Goal: Task Accomplishment & Management: Use online tool/utility

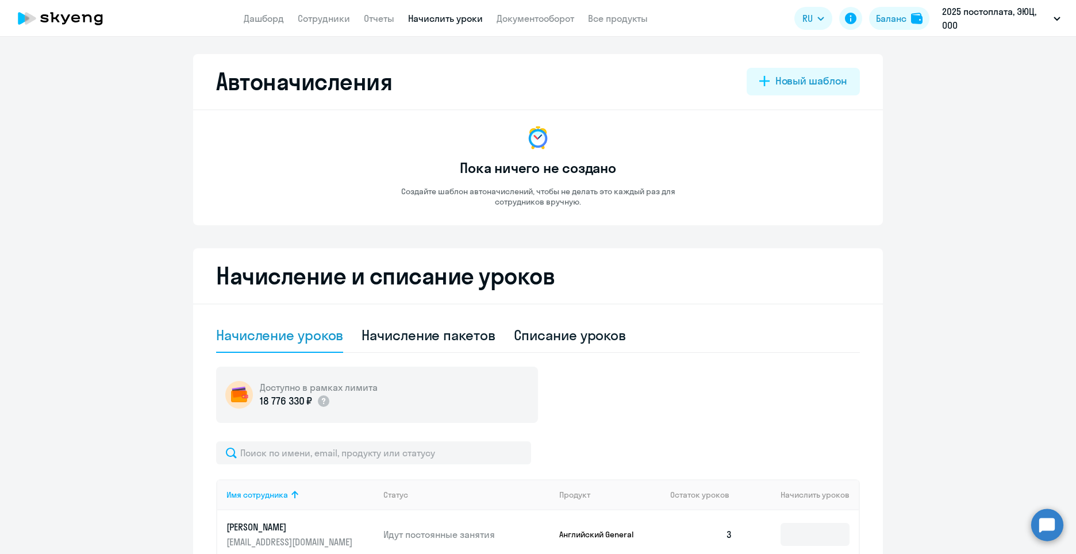
select select "10"
click at [329, 20] on link "Сотрудники" at bounding box center [324, 18] width 52 height 11
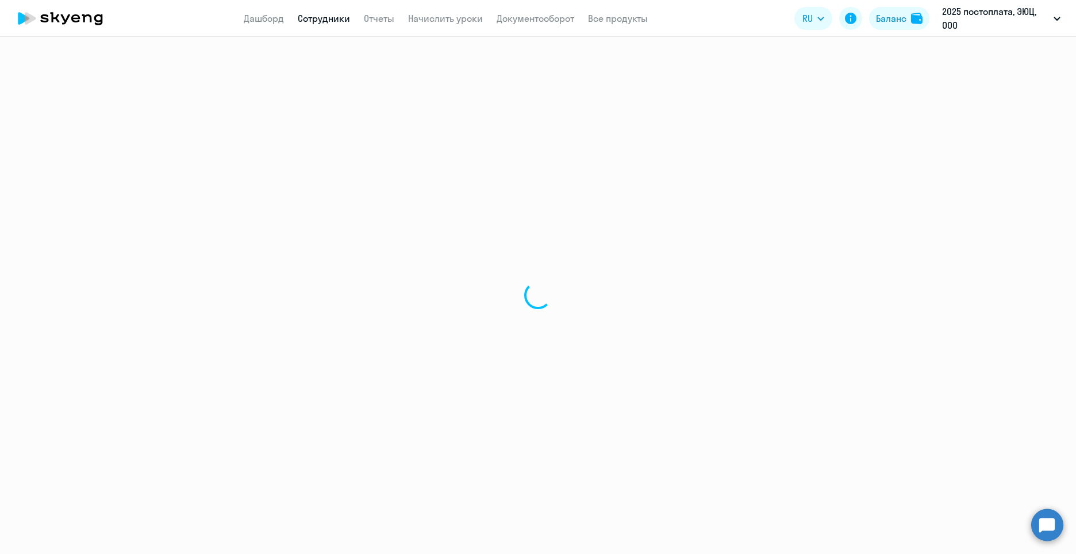
select select "30"
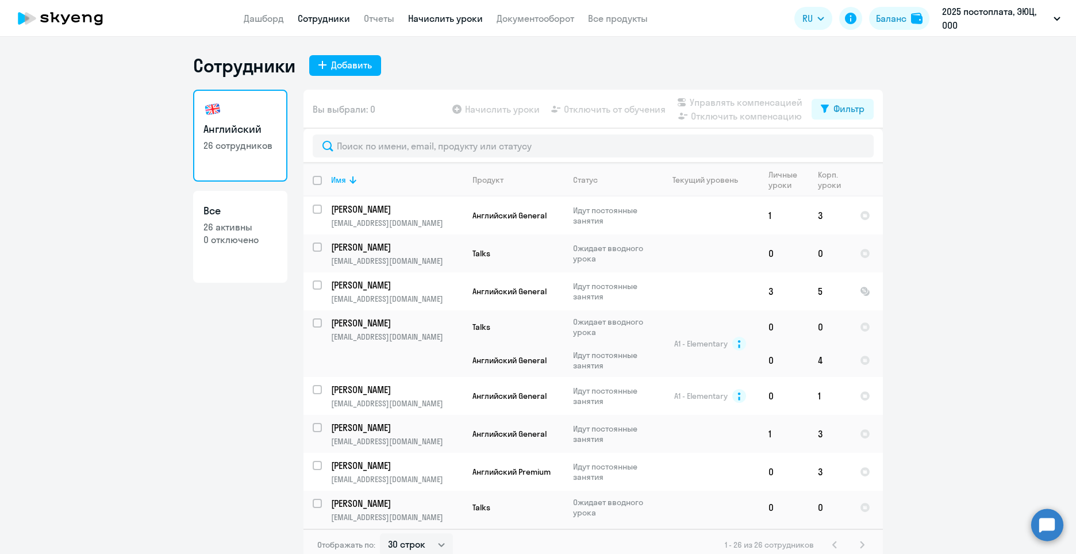
click at [431, 19] on link "Начислить уроки" at bounding box center [445, 18] width 75 height 11
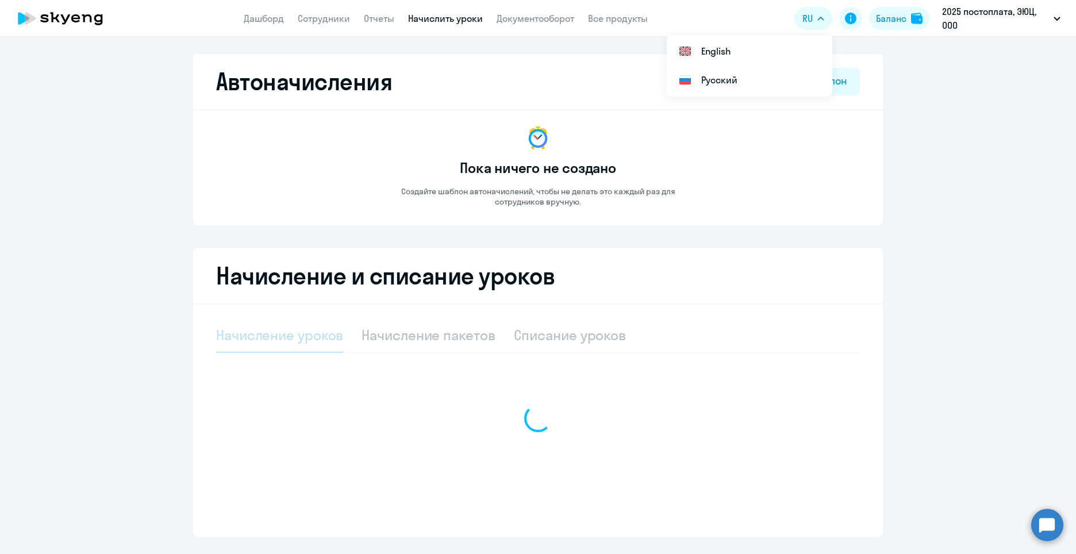
select select "10"
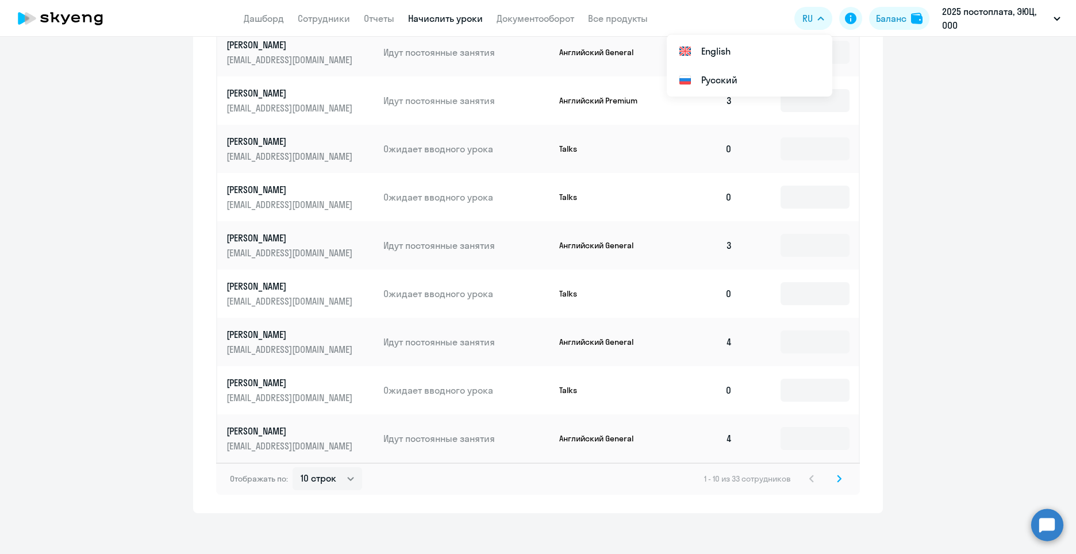
scroll to position [535, 0]
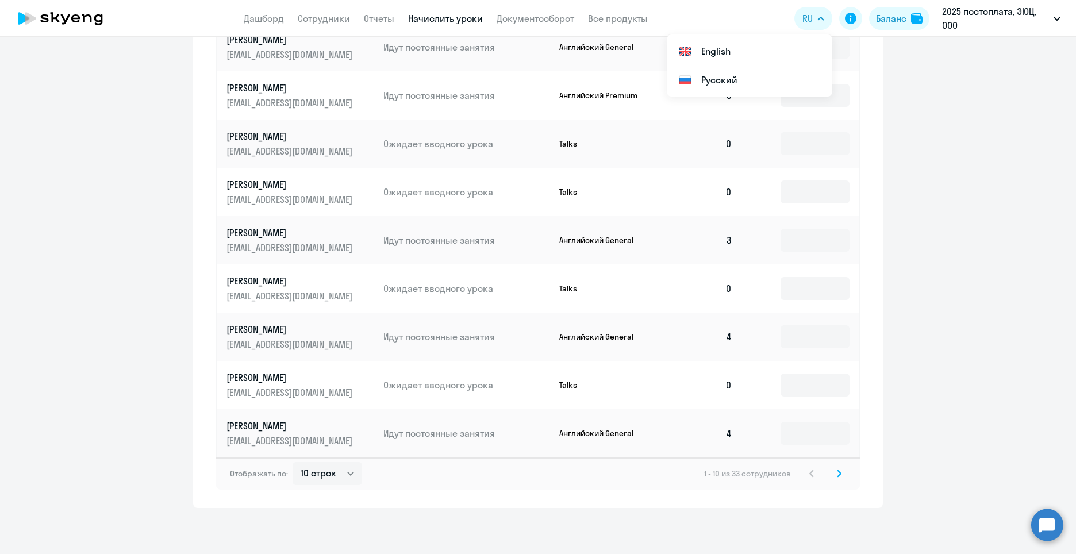
click at [838, 483] on div "Отображать по: 10 строк 30 строк 50 строк 1 - 10 из 33 сотрудников" at bounding box center [538, 473] width 644 height 32
click at [833, 480] on svg-icon at bounding box center [839, 474] width 14 height 14
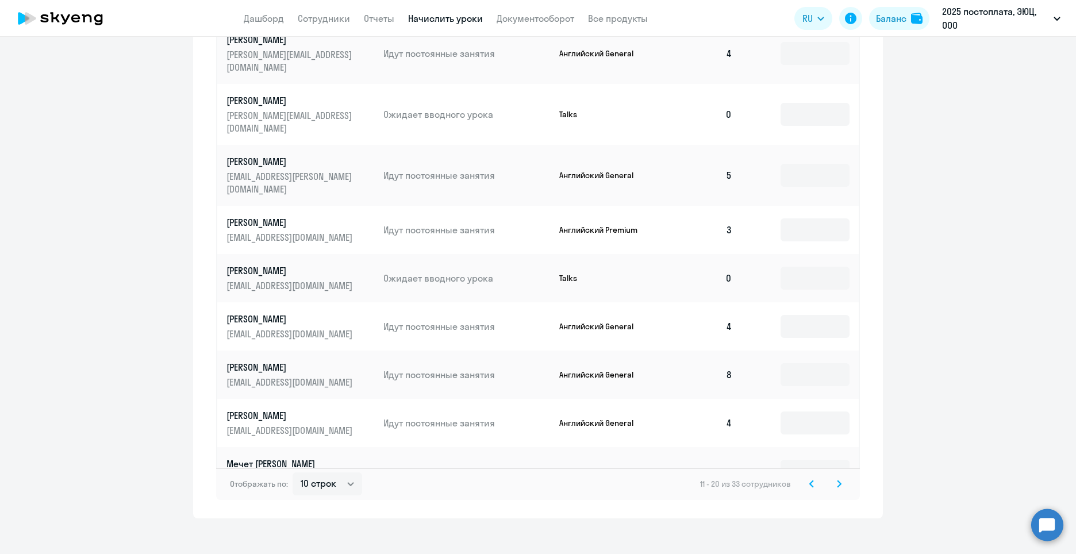
click at [832, 477] on svg-icon at bounding box center [839, 484] width 14 height 14
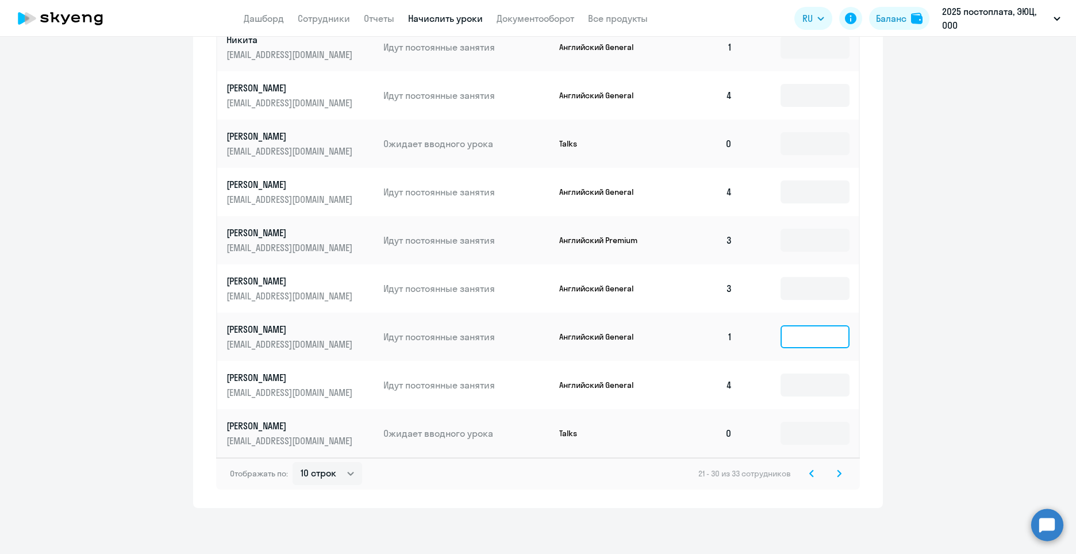
click at [823, 342] on input at bounding box center [814, 336] width 69 height 23
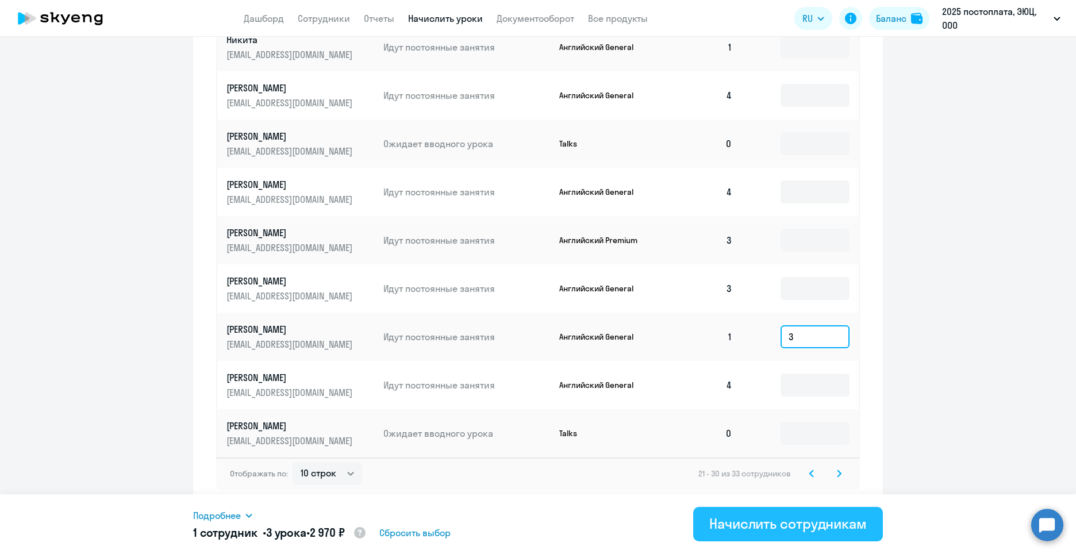
type input "3"
click at [775, 519] on div "Начислить сотрудникам" at bounding box center [787, 523] width 157 height 18
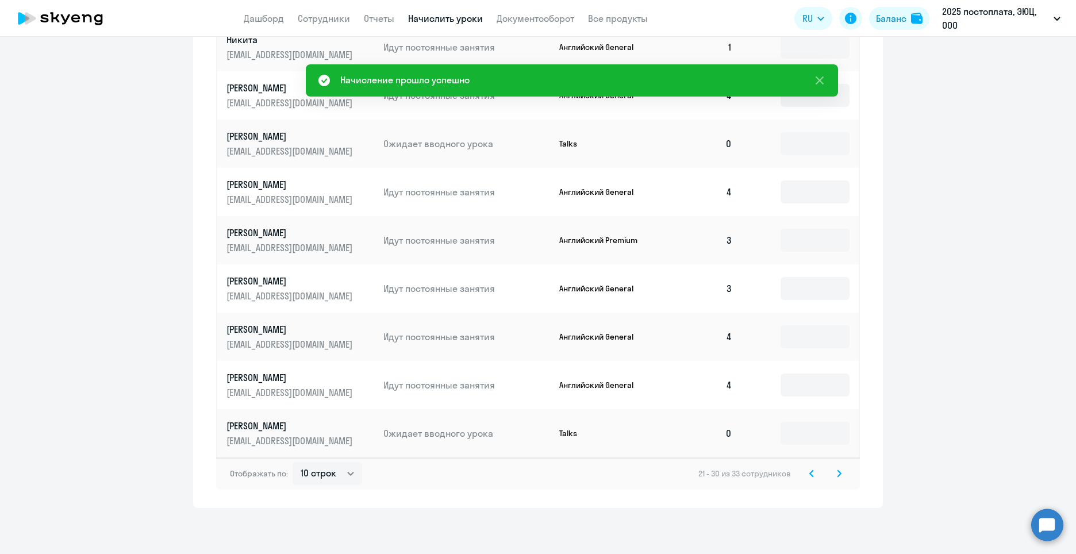
click at [832, 473] on svg-icon at bounding box center [839, 474] width 14 height 14
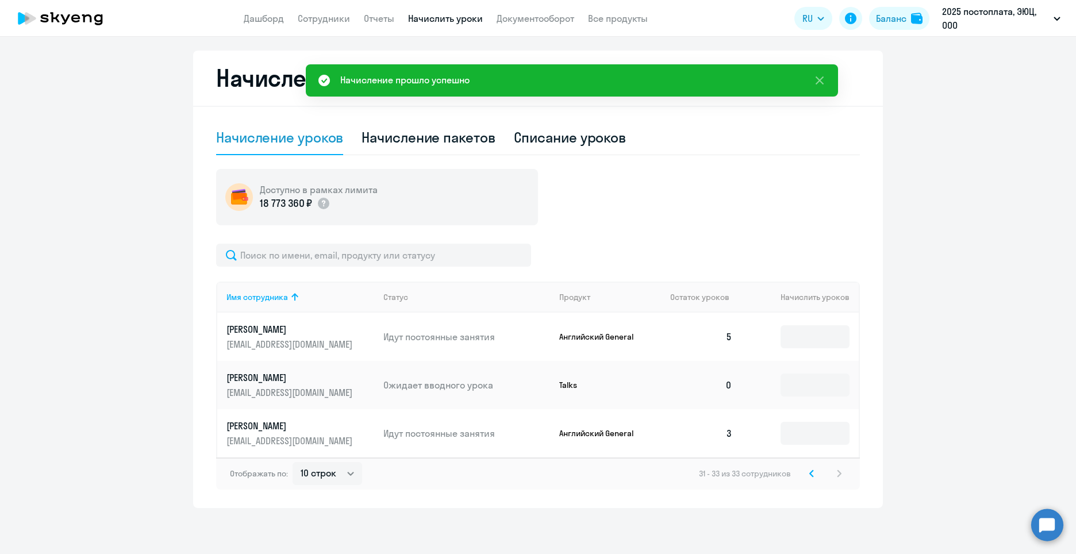
scroll to position [198, 0]
click at [806, 468] on svg-icon at bounding box center [811, 474] width 14 height 14
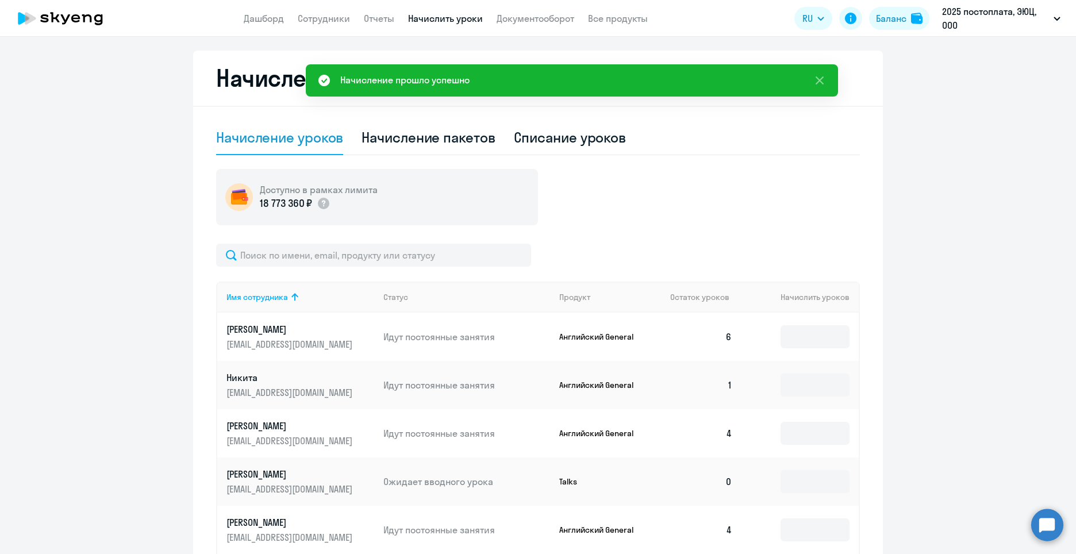
scroll to position [535, 0]
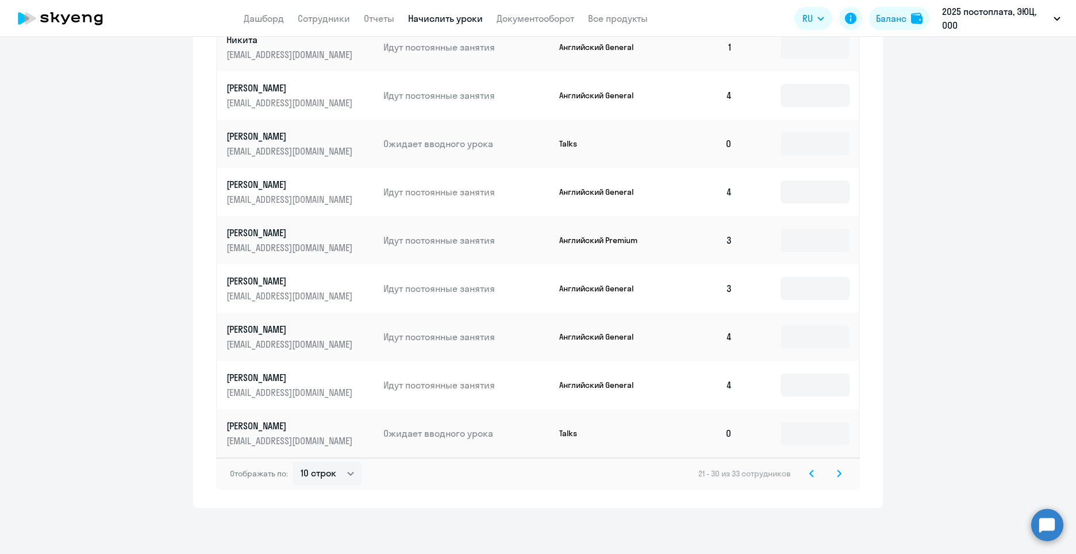
click at [806, 468] on svg-icon at bounding box center [811, 474] width 14 height 14
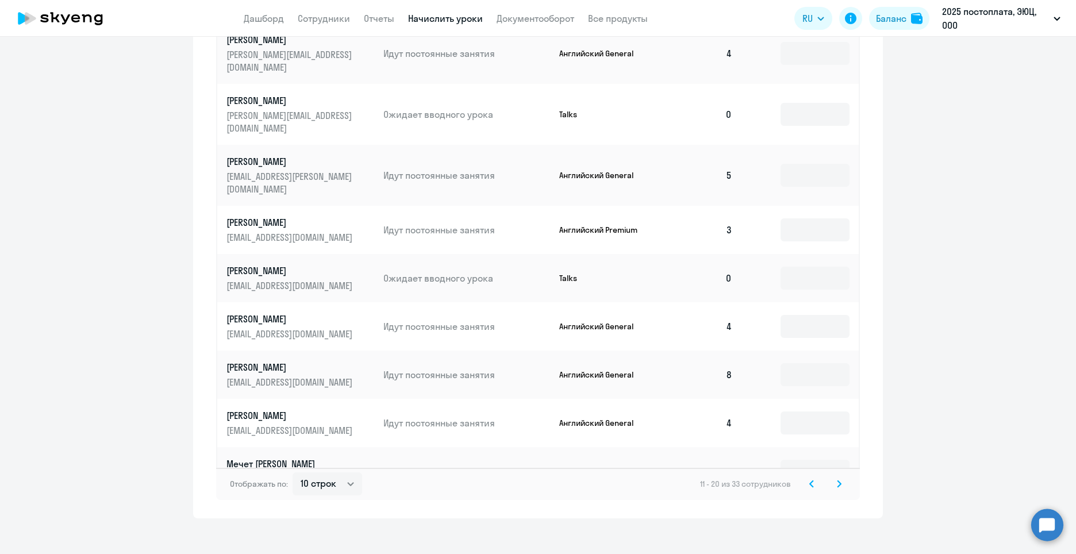
click at [806, 477] on svg-icon at bounding box center [811, 484] width 14 height 14
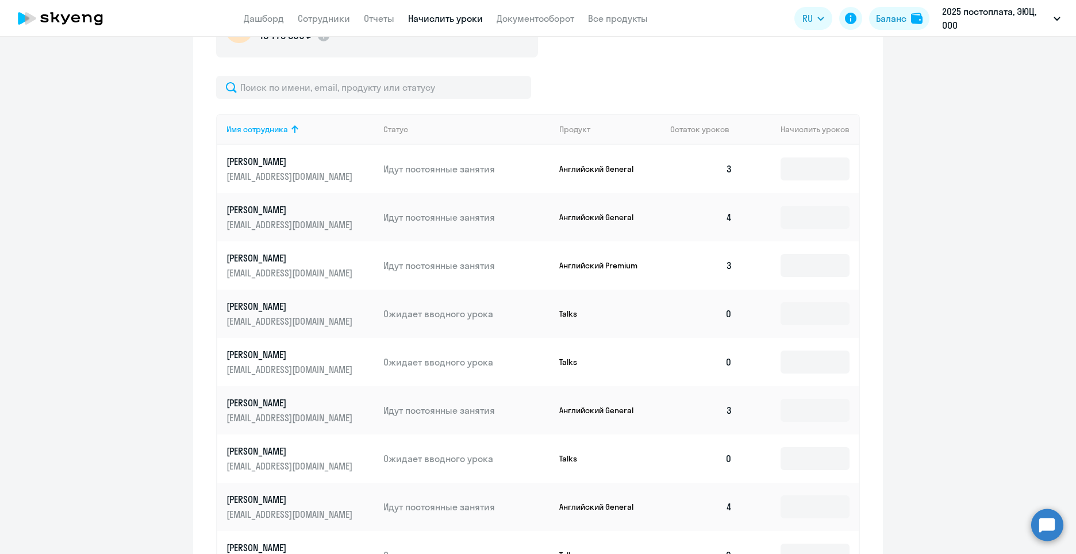
scroll to position [191, 0]
